Goal: Transaction & Acquisition: Obtain resource

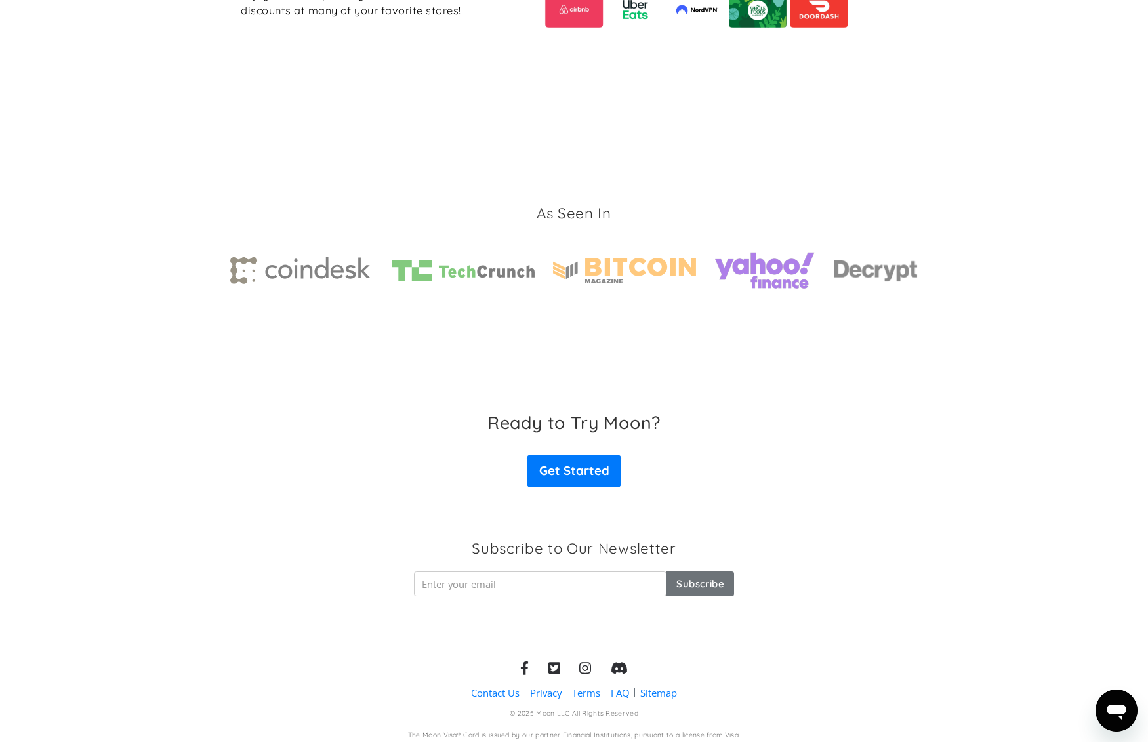
scroll to position [1827, 0]
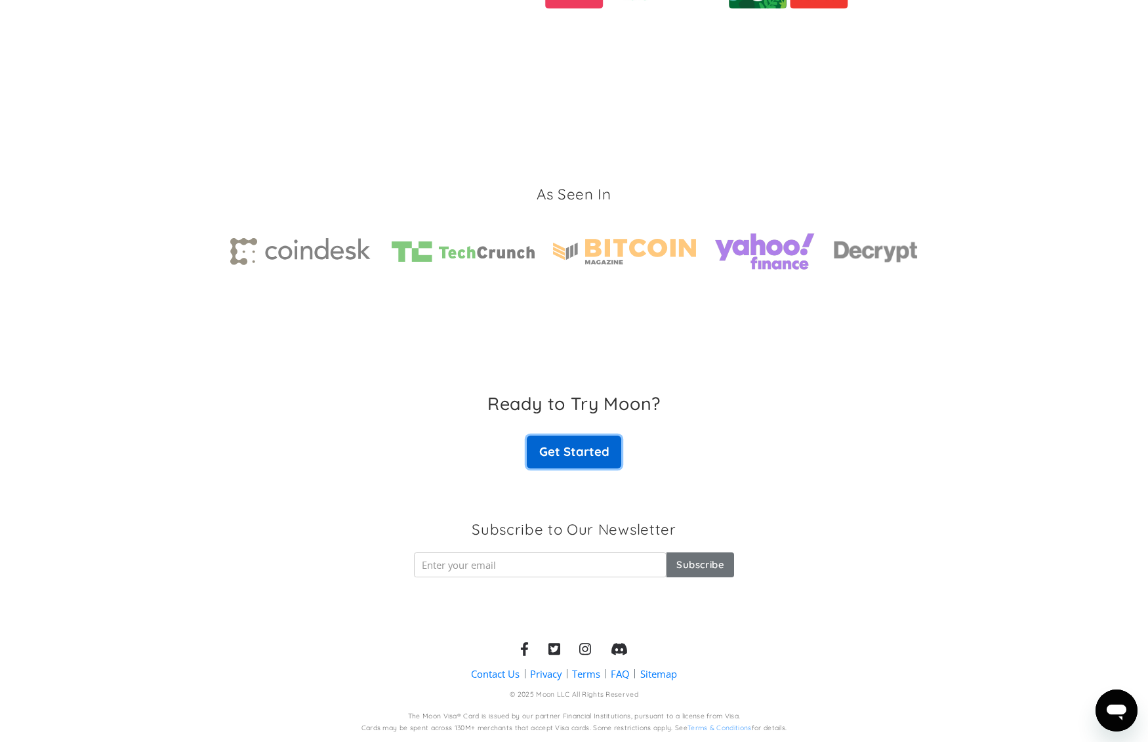
click at [572, 453] on link "Get Started" at bounding box center [574, 452] width 94 height 33
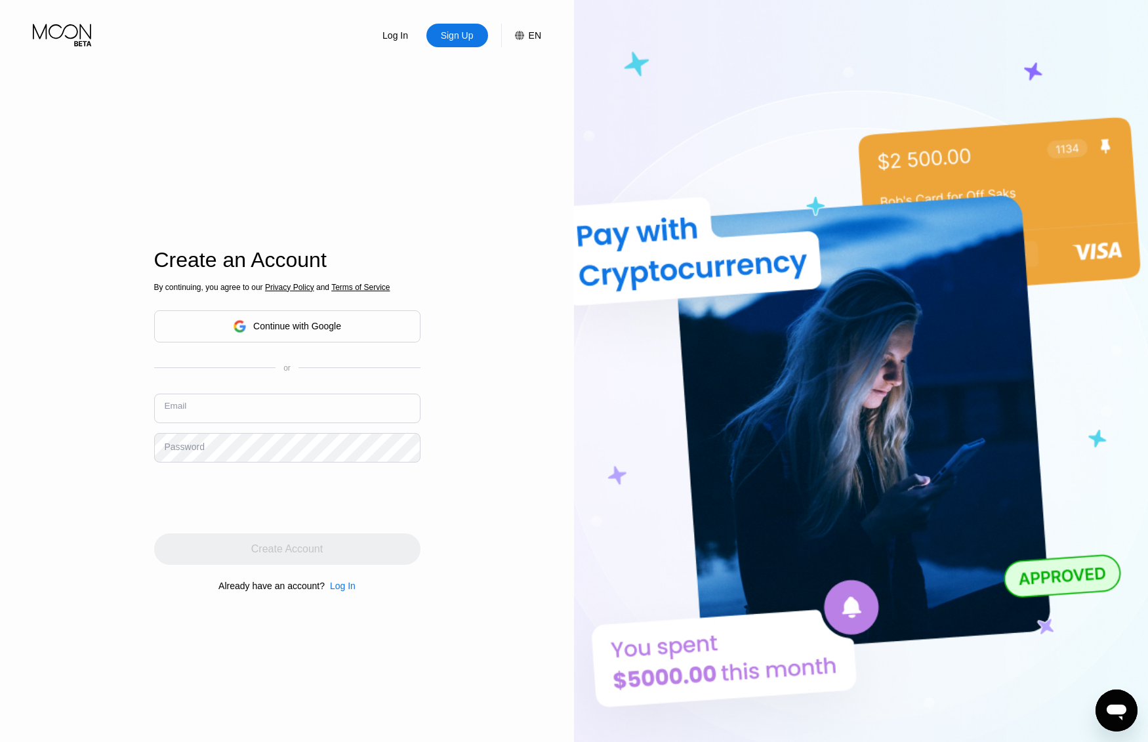
click at [276, 415] on input "text" at bounding box center [287, 409] width 266 height 30
type input "jauyong+paywithmoon@gmail.com"
click at [501, 517] on div "Log In Sign Up EN Language English Save Create an Account By continuing, you ag…" at bounding box center [287, 408] width 574 height 816
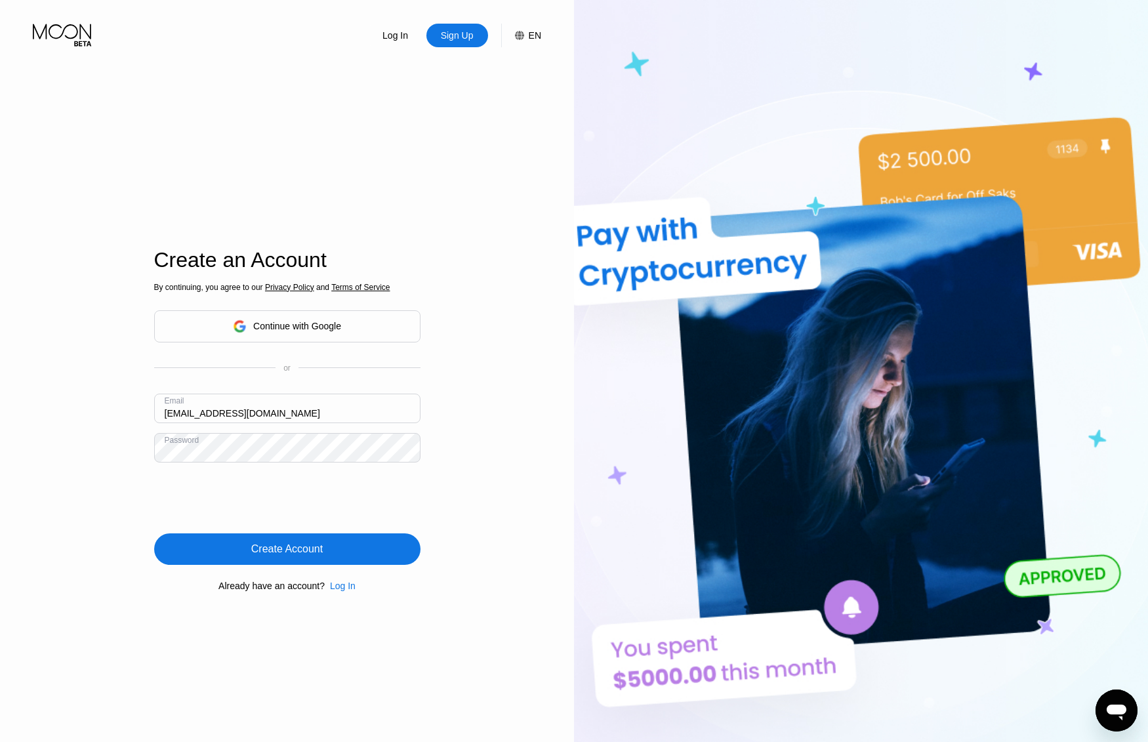
click at [320, 552] on div "Create Account" at bounding box center [287, 549] width 72 height 13
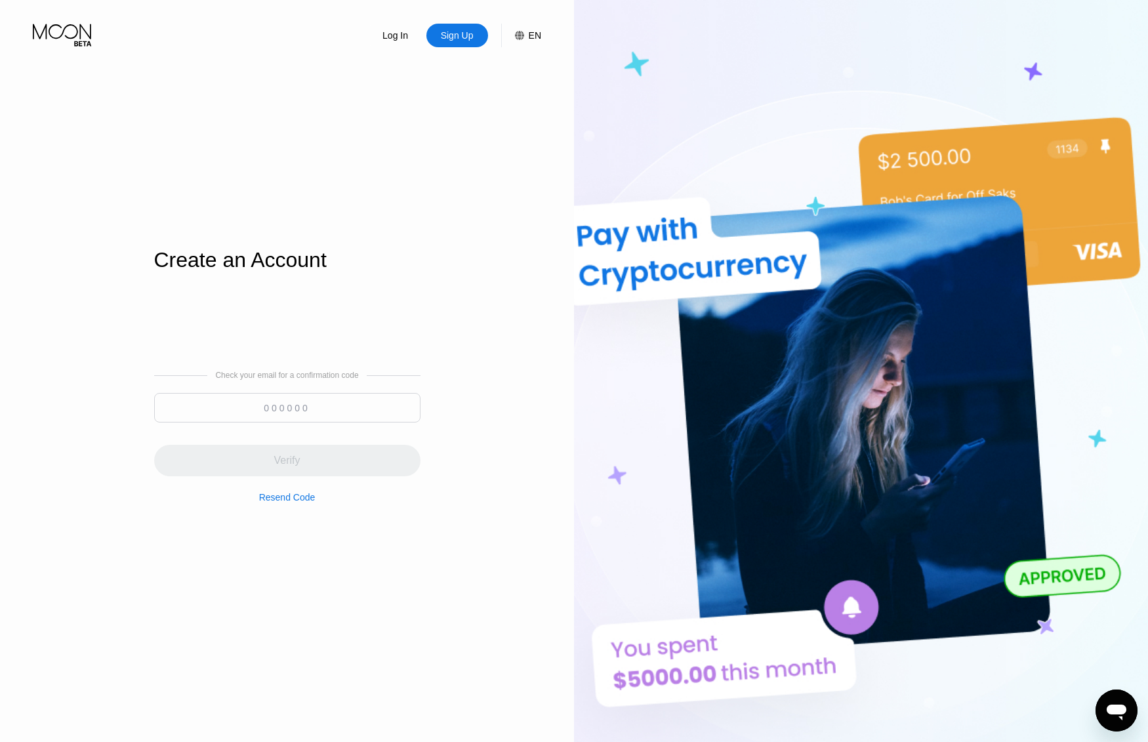
click at [293, 413] on input at bounding box center [287, 408] width 266 height 30
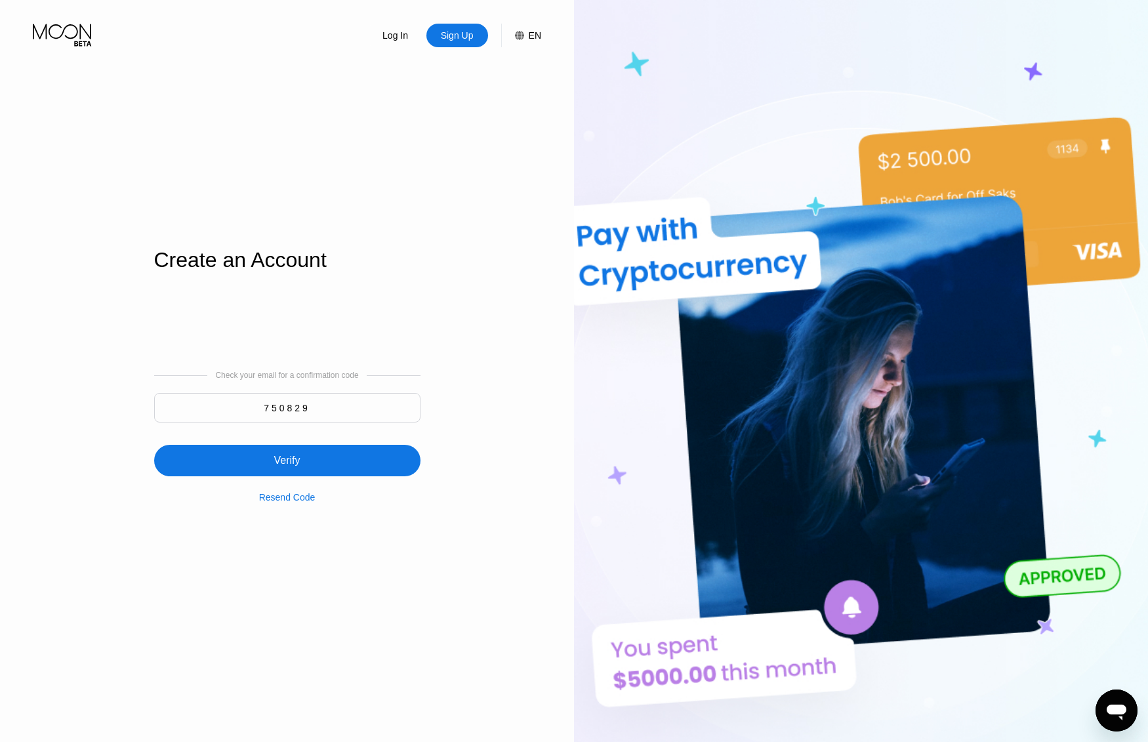
type input "750829"
click at [359, 468] on div "Verify" at bounding box center [287, 460] width 266 height 31
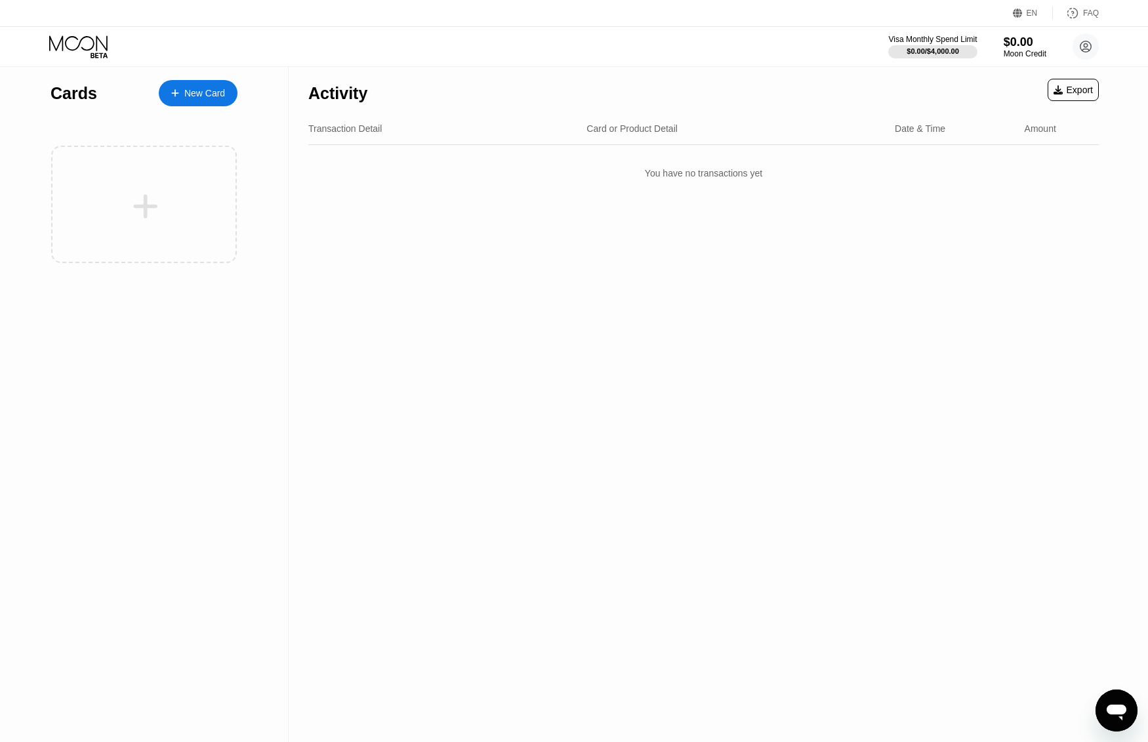
click at [214, 100] on div "New Card" at bounding box center [198, 93] width 79 height 26
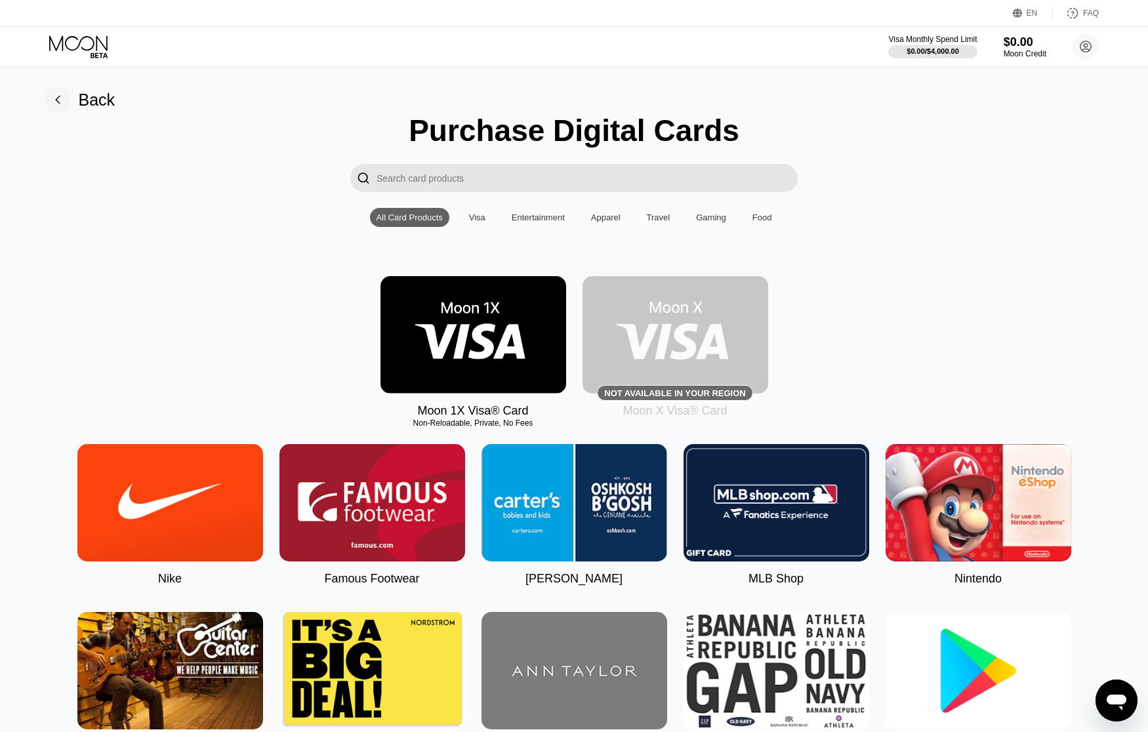
click at [466, 340] on img at bounding box center [474, 334] width 186 height 117
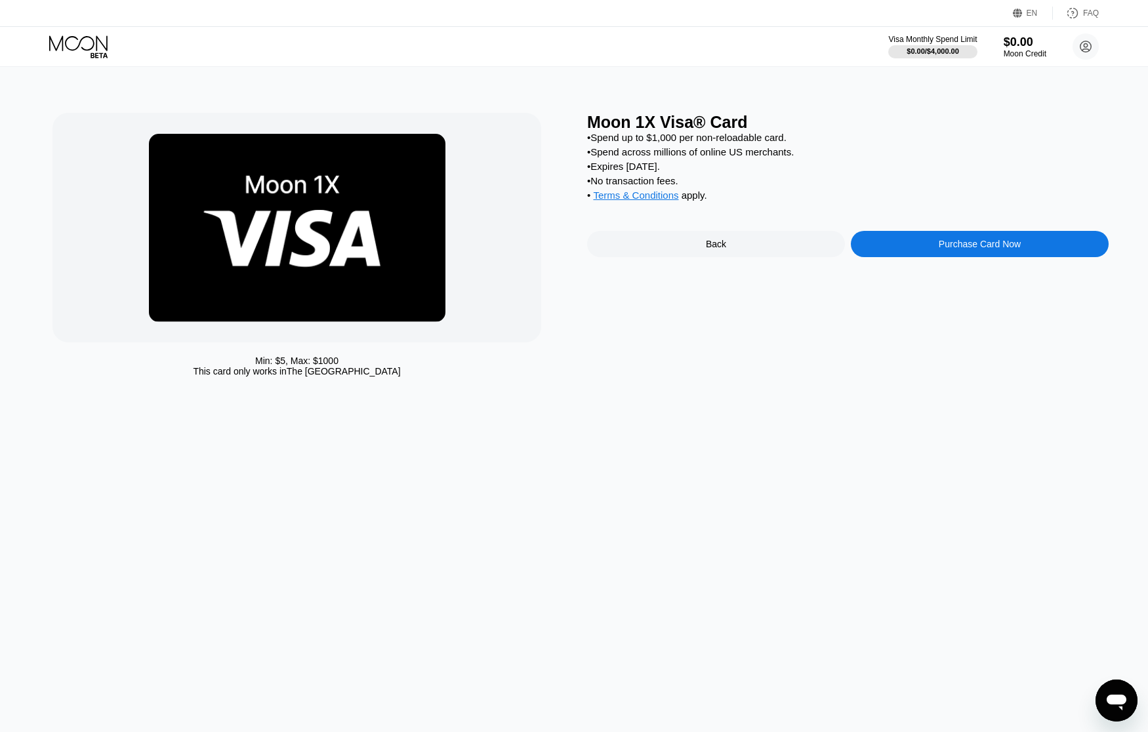
click at [379, 373] on div "This card only works in The United States" at bounding box center [296, 371] width 207 height 10
